Goal: Task Accomplishment & Management: Use online tool/utility

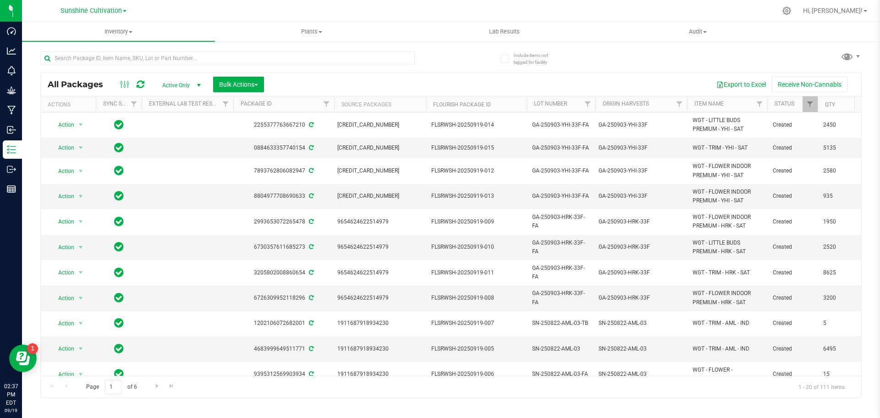
click at [709, 397] on div "Page 1 of 6 1 - 20 of 111 items" at bounding box center [451, 387] width 821 height 22
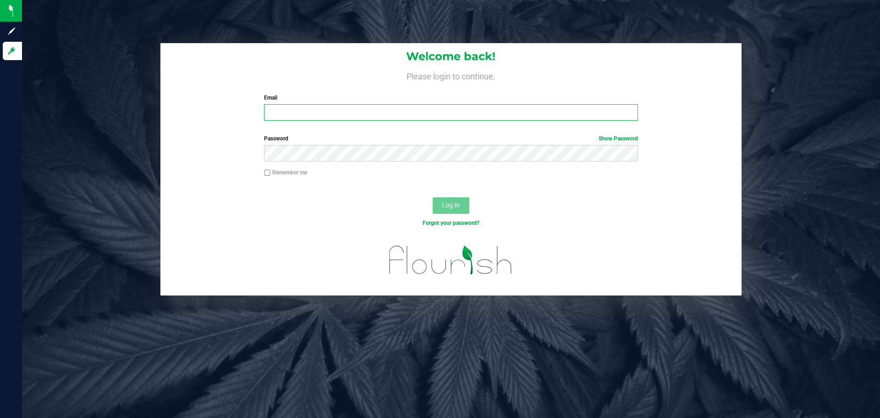
click at [289, 114] on input "Email" at bounding box center [451, 112] width 374 height 17
type input "gfigueroa@liveparallel.com"
click at [433, 197] on button "Log In" at bounding box center [451, 205] width 37 height 17
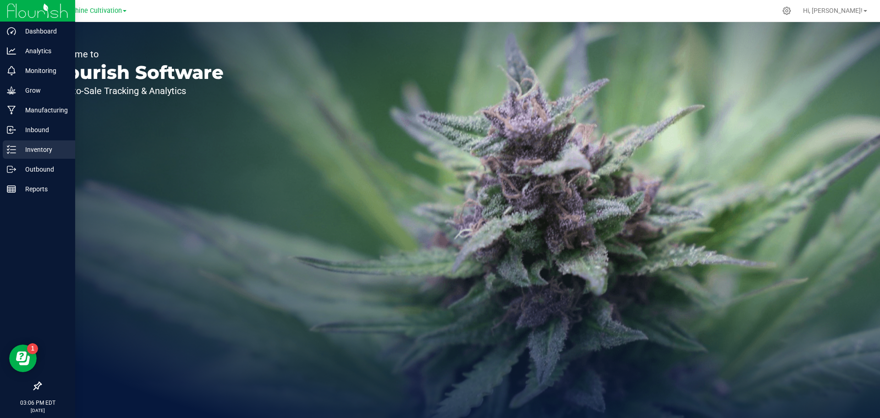
click at [16, 149] on p "Inventory" at bounding box center [43, 149] width 55 height 11
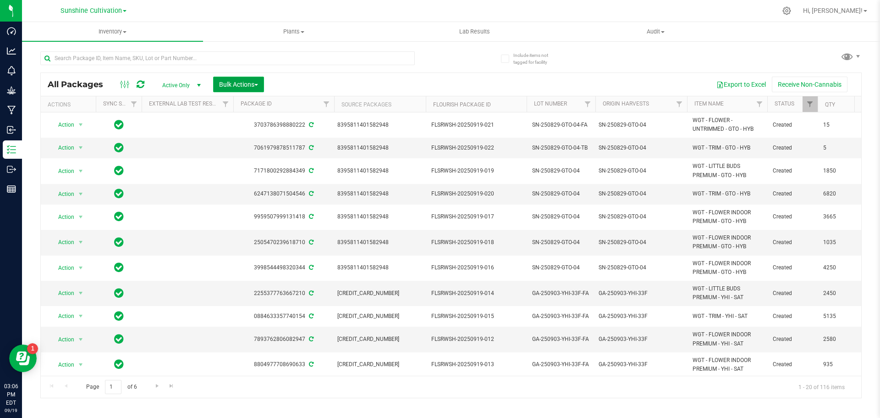
click at [217, 86] on button "Bulk Actions" at bounding box center [238, 85] width 51 height 16
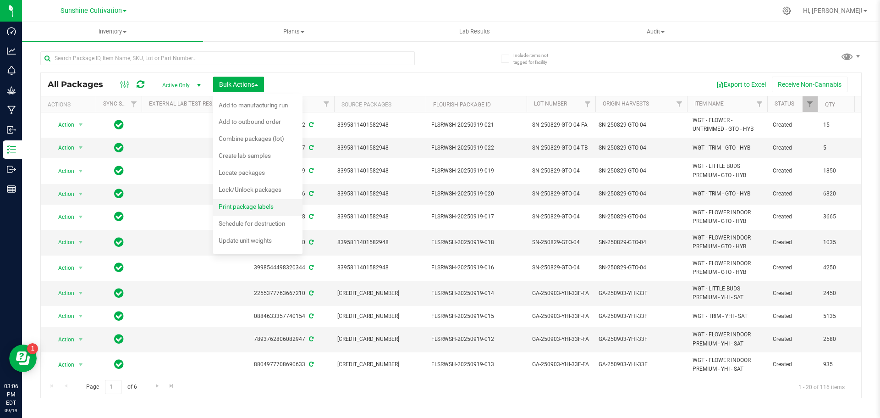
click at [257, 206] on span "Print package labels" at bounding box center [246, 206] width 55 height 7
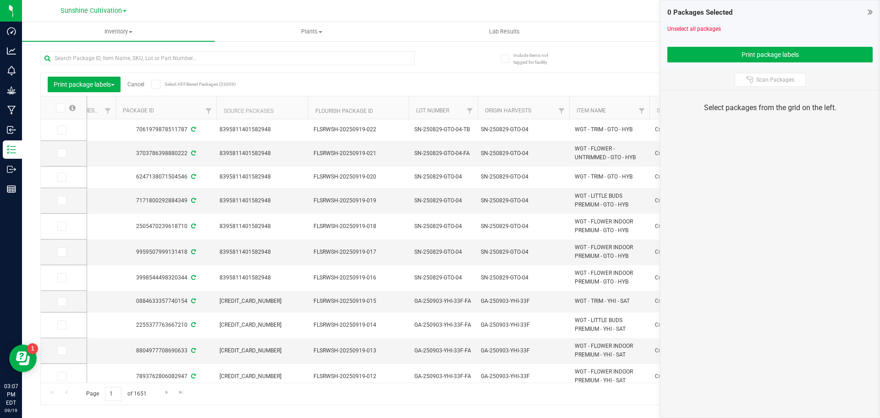
scroll to position [0, 111]
click at [64, 177] on icon at bounding box center [61, 177] width 6 height 0
click at [0, 0] on input "checkbox" at bounding box center [0, 0] width 0 height 0
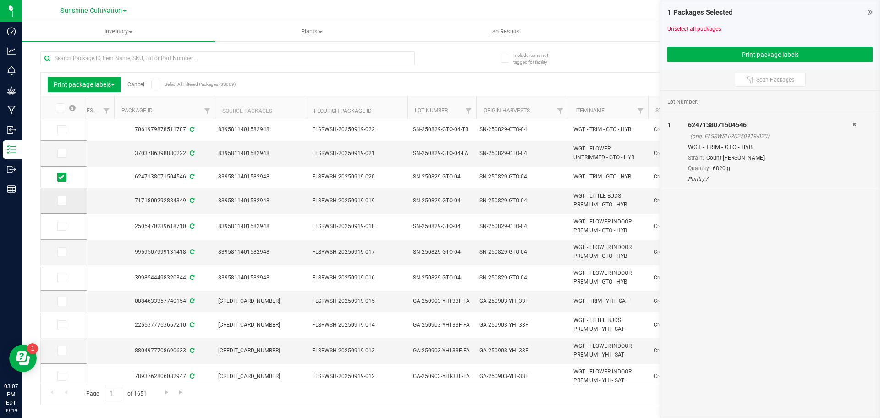
click at [63, 200] on icon at bounding box center [61, 200] width 6 height 0
click at [0, 0] on input "checkbox" at bounding box center [0, 0] width 0 height 0
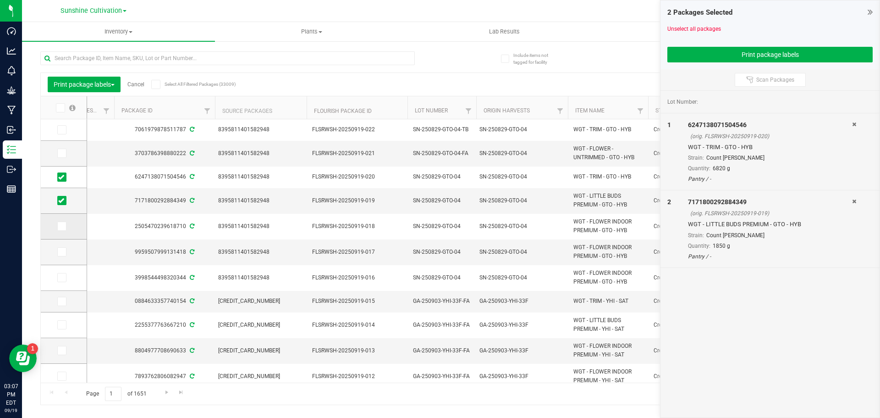
click at [61, 226] on icon at bounding box center [61, 226] width 6 height 0
click at [0, 0] on input "checkbox" at bounding box center [0, 0] width 0 height 0
click at [62, 252] on icon at bounding box center [61, 252] width 6 height 0
click at [0, 0] on input "checkbox" at bounding box center [0, 0] width 0 height 0
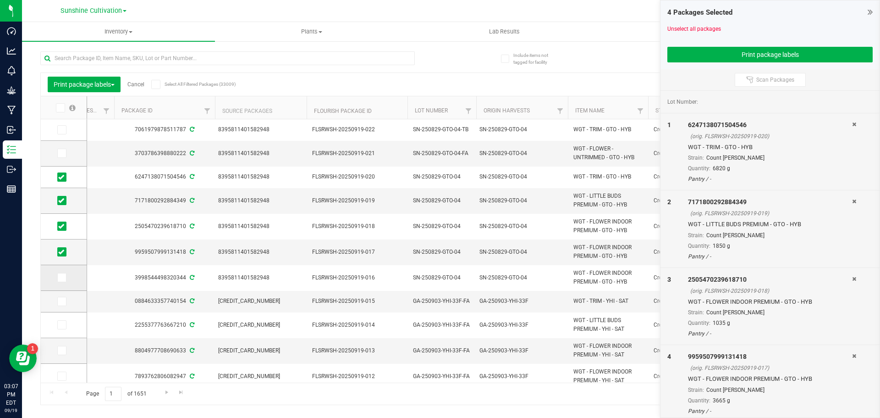
click at [66, 275] on span at bounding box center [61, 277] width 9 height 9
click at [0, 0] on input "checkbox" at bounding box center [0, 0] width 0 height 0
click at [718, 57] on button "Print package labels" at bounding box center [770, 55] width 205 height 16
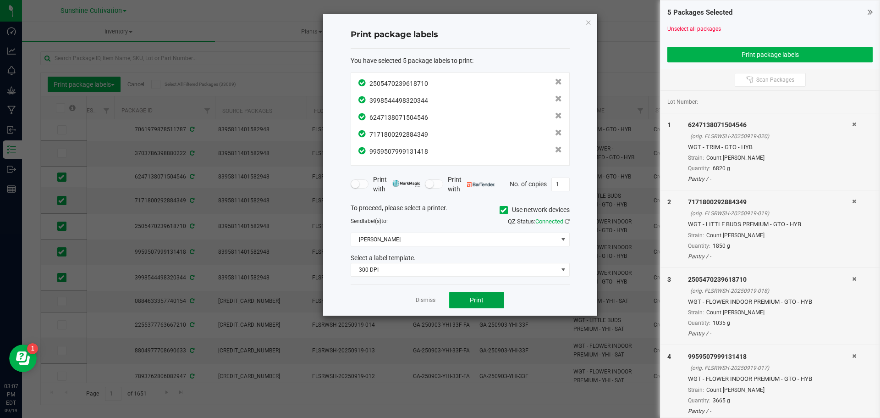
click at [481, 298] on span "Print" at bounding box center [477, 299] width 14 height 7
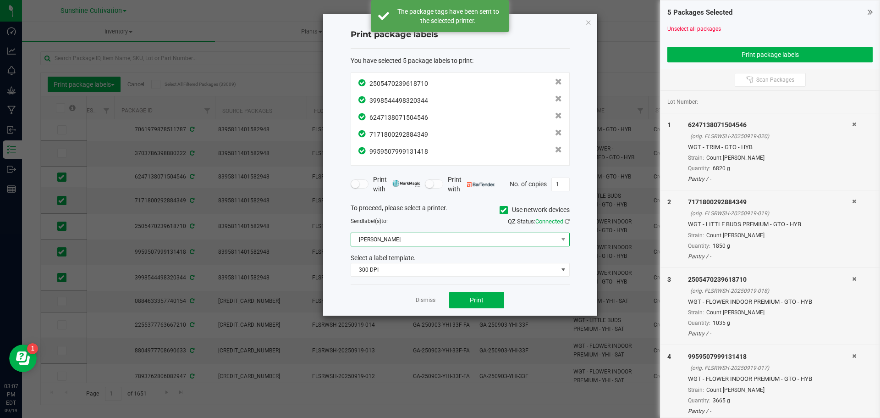
click at [506, 234] on span "Christine_TEST" at bounding box center [454, 239] width 207 height 13
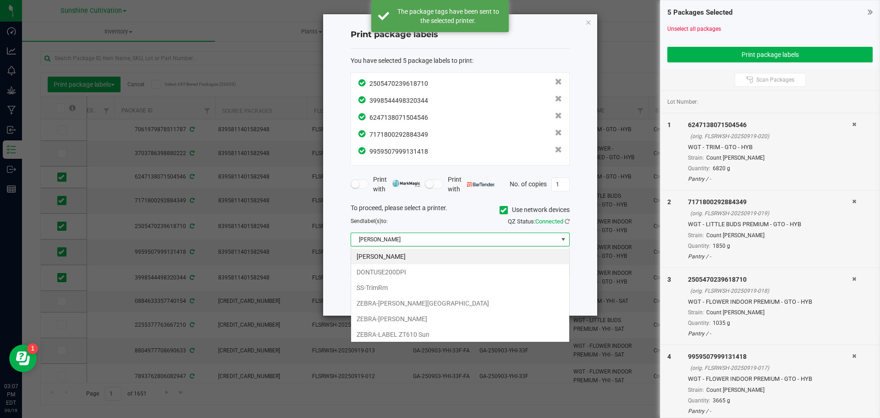
scroll to position [14, 219]
click at [434, 282] on li "SS-TrimRm" at bounding box center [460, 288] width 218 height 16
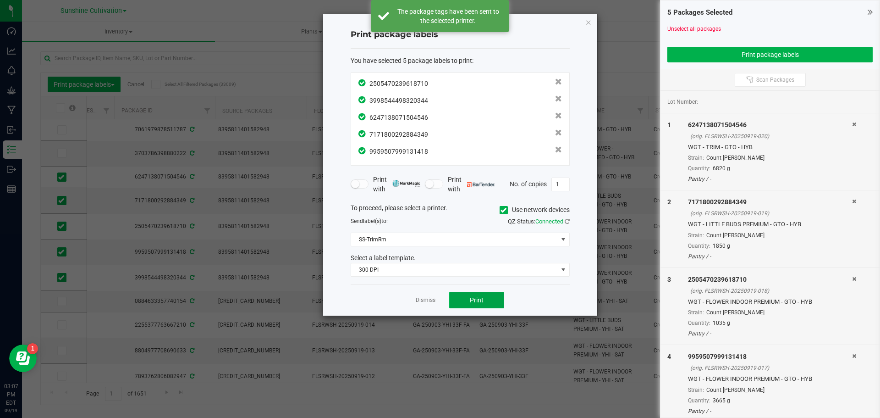
click at [464, 298] on button "Print" at bounding box center [476, 300] width 55 height 17
click at [486, 298] on button "Print" at bounding box center [476, 300] width 55 height 17
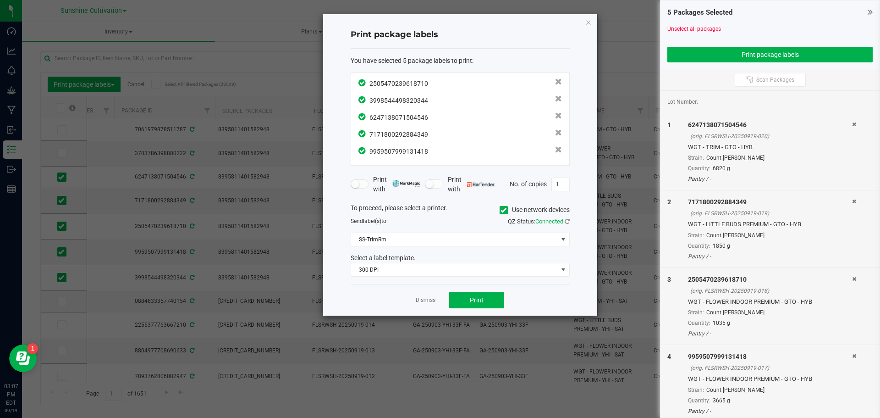
click at [872, 14] on icon at bounding box center [870, 11] width 5 height 9
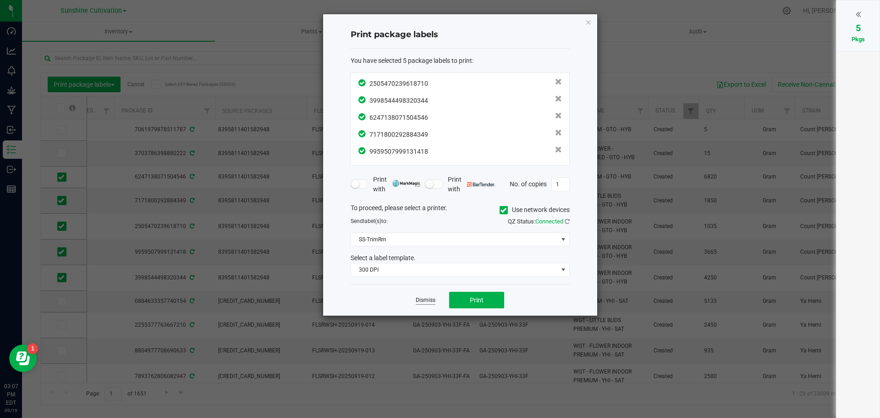
click at [426, 300] on link "Dismiss" at bounding box center [426, 300] width 20 height 8
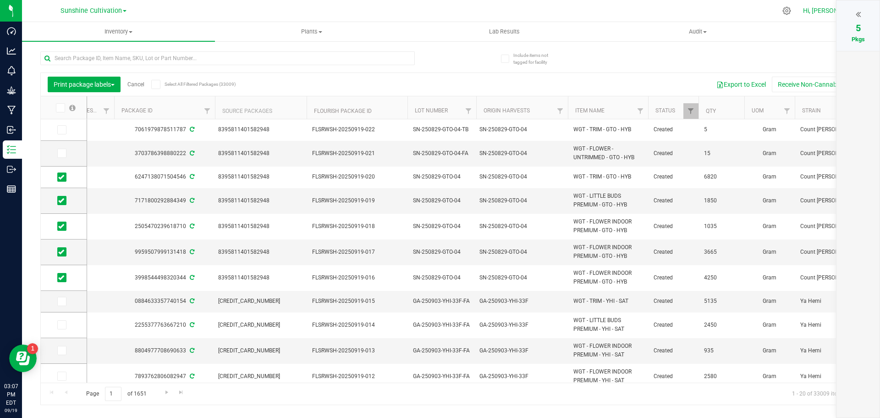
click at [828, 12] on link "Hi, [PERSON_NAME]!" at bounding box center [836, 11] width 72 height 10
click at [814, 99] on icon at bounding box center [815, 98] width 7 height 9
